Goal: Transaction & Acquisition: Purchase product/service

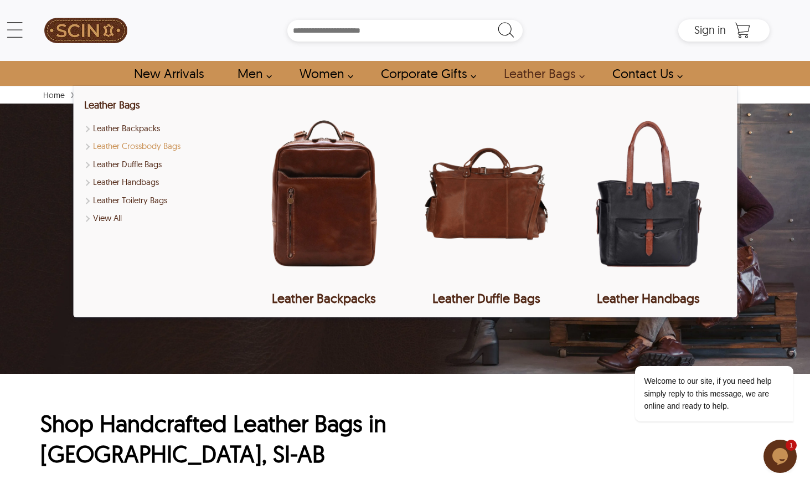
click at [112, 150] on link "Leather Crossbody Bags" at bounding box center [161, 146] width 155 height 13
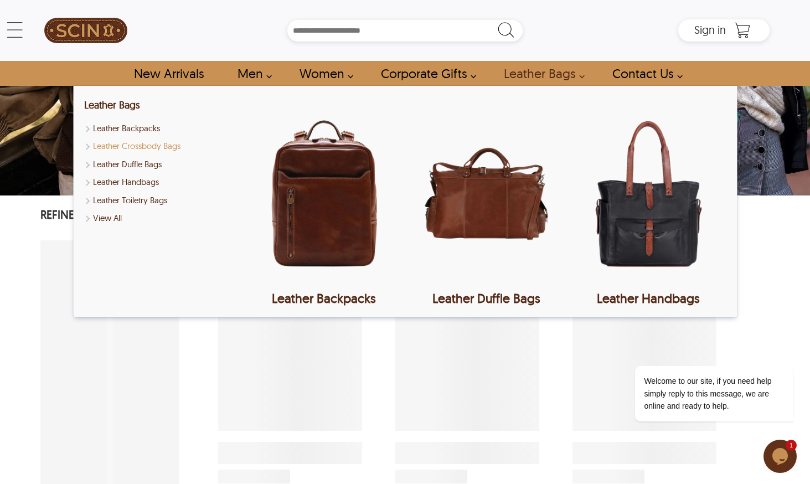
select select "********"
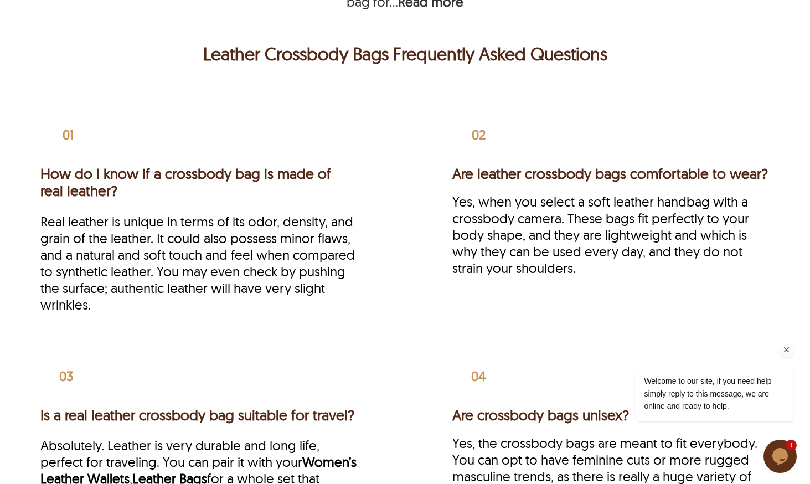
scroll to position [1342, 0]
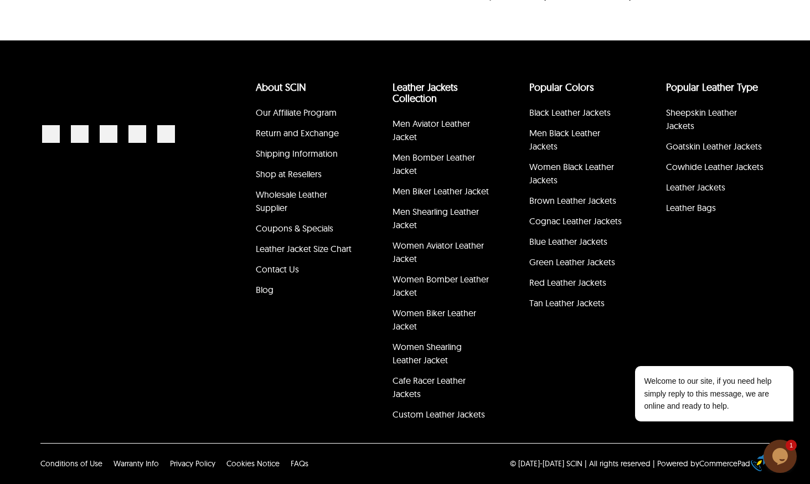
scroll to position [2267, 0]
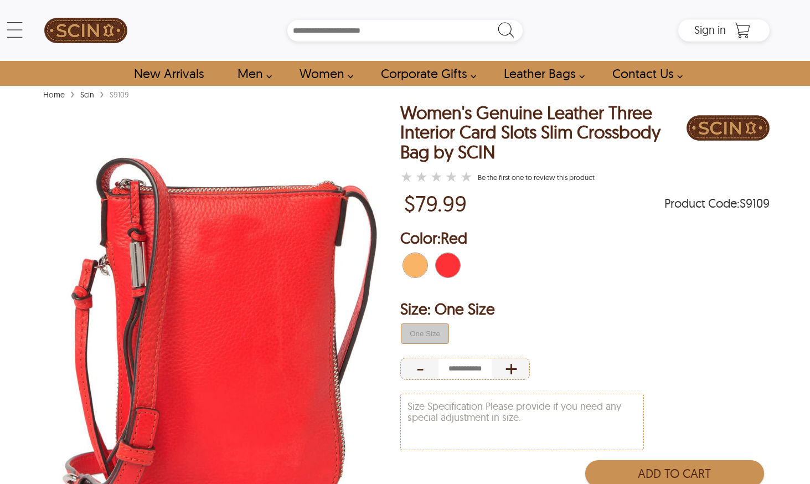
click at [412, 272] on span "Tan Brown" at bounding box center [409, 265] width 12 height 24
click at [448, 272] on span "Red" at bounding box center [442, 265] width 12 height 24
